Goal: Register for event/course

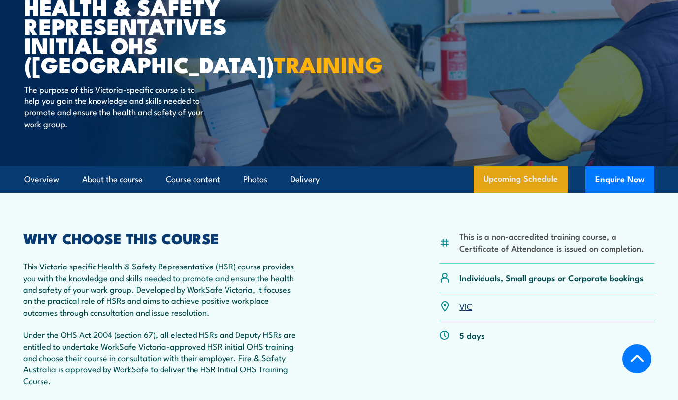
scroll to position [107, 0]
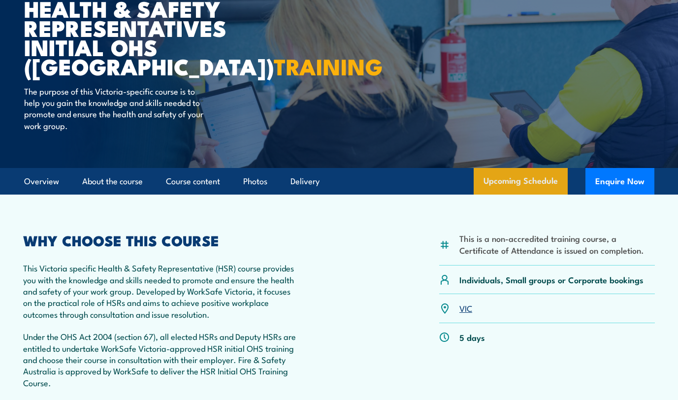
click at [523, 185] on link "Upcoming Schedule" at bounding box center [521, 181] width 94 height 27
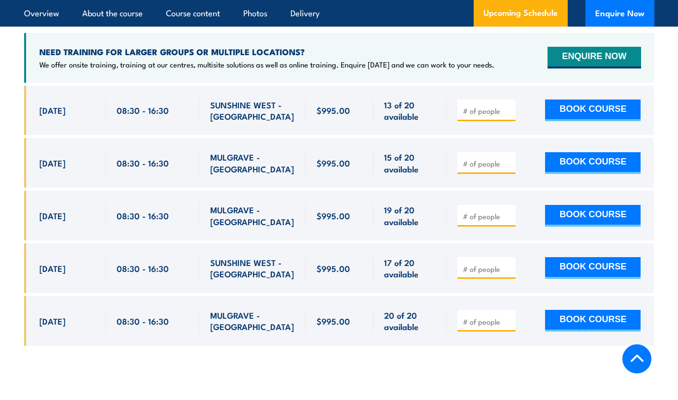
scroll to position [1781, 0]
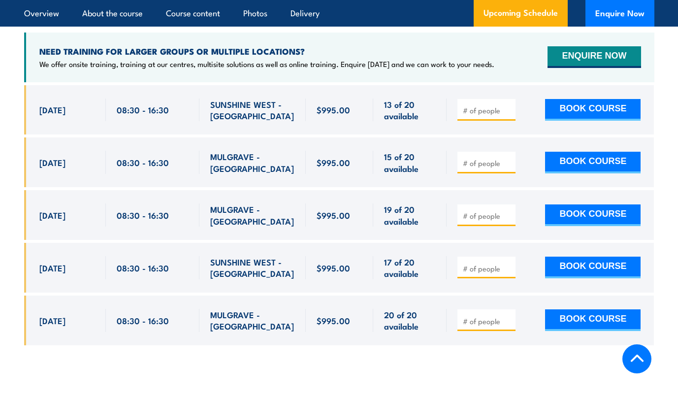
click at [222, 224] on div "MULGRAVE - [GEOGRAPHIC_DATA]" at bounding box center [252, 215] width 106 height 50
drag, startPoint x: 222, startPoint y: 224, endPoint x: 288, endPoint y: 211, distance: 67.2
click at [288, 211] on div "MULGRAVE - [GEOGRAPHIC_DATA]" at bounding box center [252, 215] width 106 height 50
drag, startPoint x: 288, startPoint y: 211, endPoint x: 308, endPoint y: 208, distance: 19.9
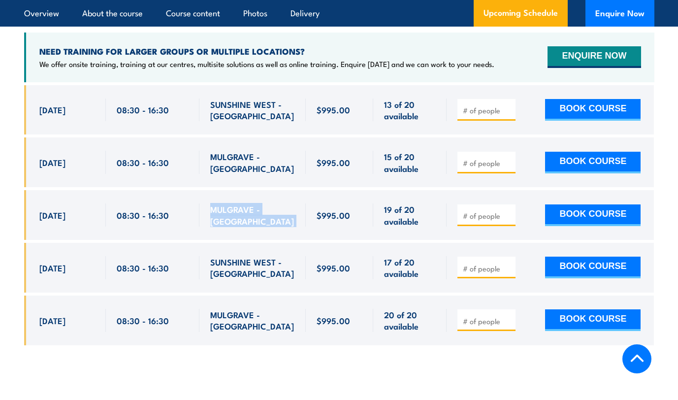
click at [316, 222] on div "$995.00" at bounding box center [340, 215] width 68 height 50
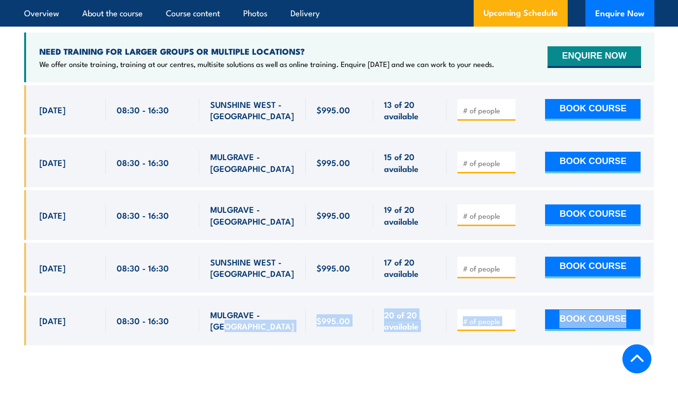
drag, startPoint x: 303, startPoint y: 296, endPoint x: 328, endPoint y: 358, distance: 67.1
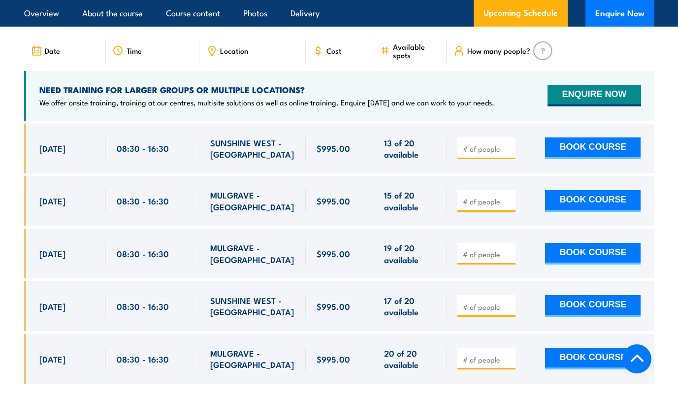
scroll to position [1742, 0]
